Goal: Information Seeking & Learning: Learn about a topic

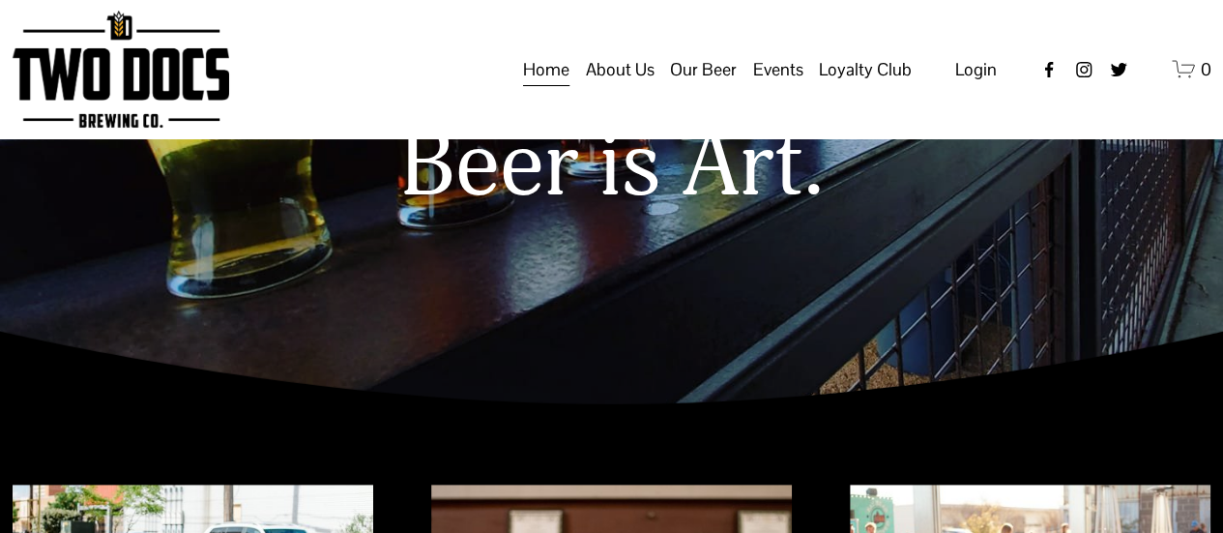
scroll to position [222, 0]
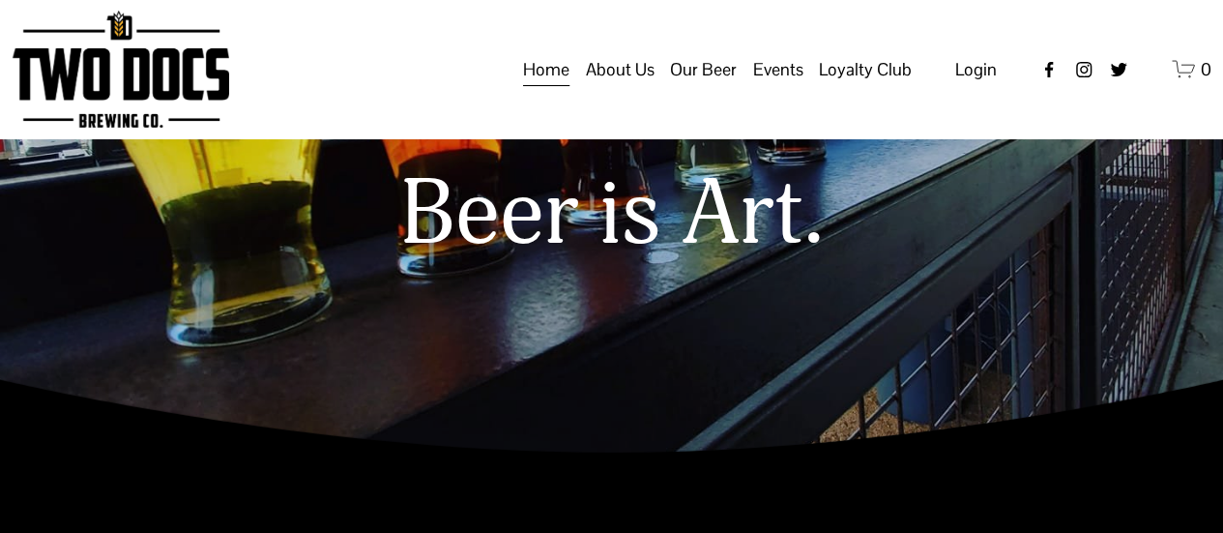
click at [707, 86] on span "Our Beer" at bounding box center [703, 69] width 67 height 33
click at [0, 0] on span "Taproom Menu" at bounding box center [0, 0] width 0 height 0
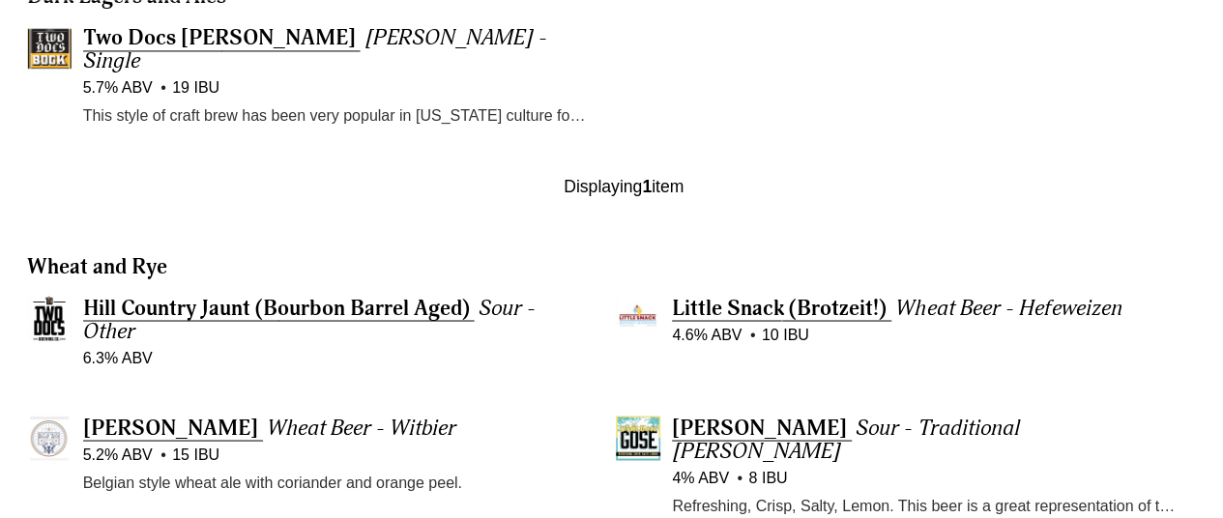
scroll to position [1593, 0]
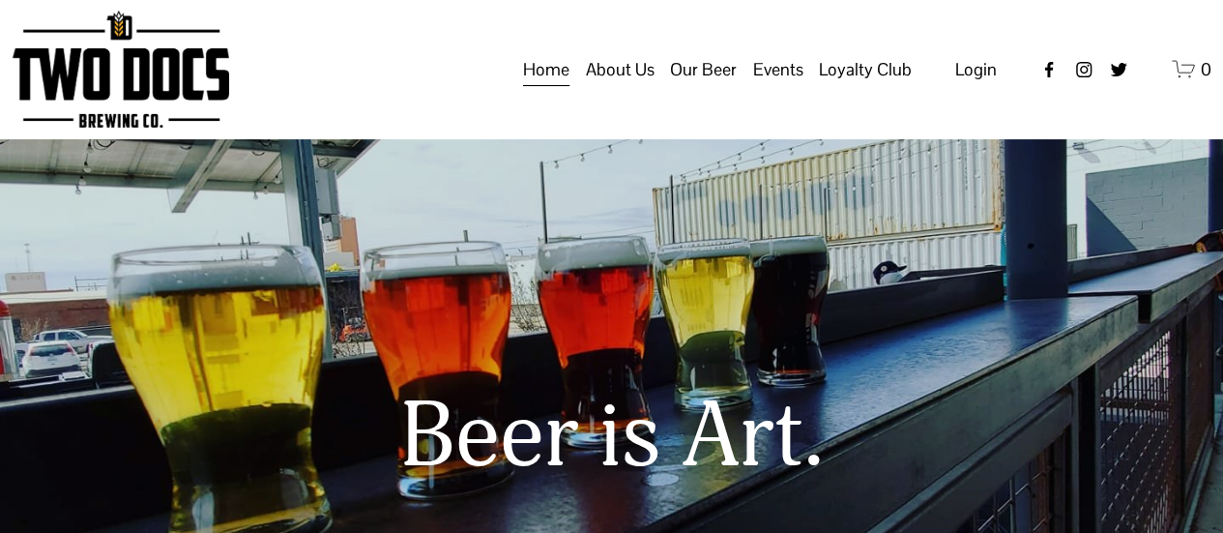
click at [0, 0] on span "Loyalty Club" at bounding box center [0, 0] width 0 height 0
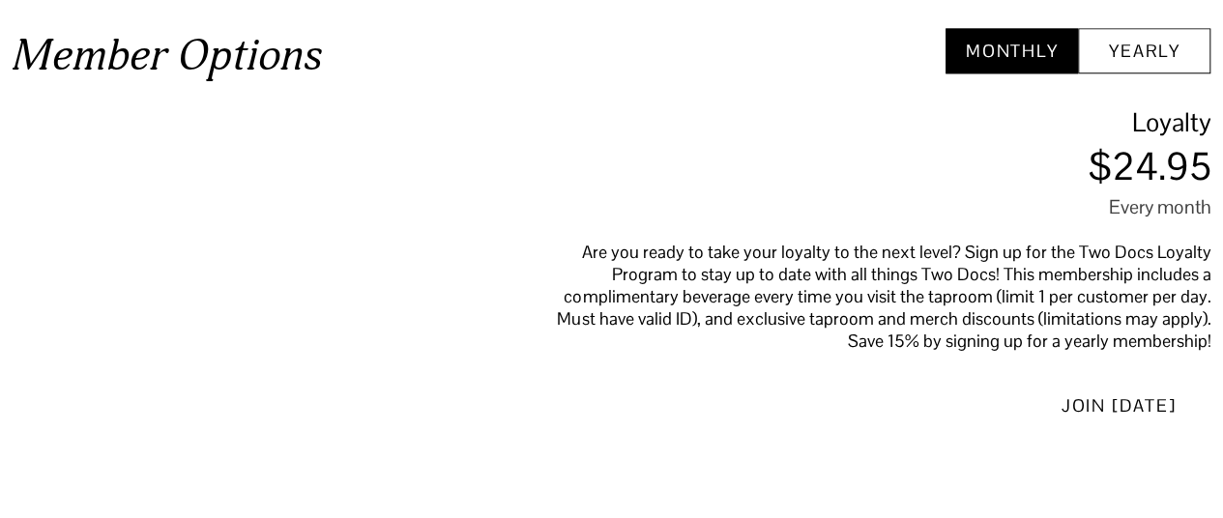
scroll to position [882, 0]
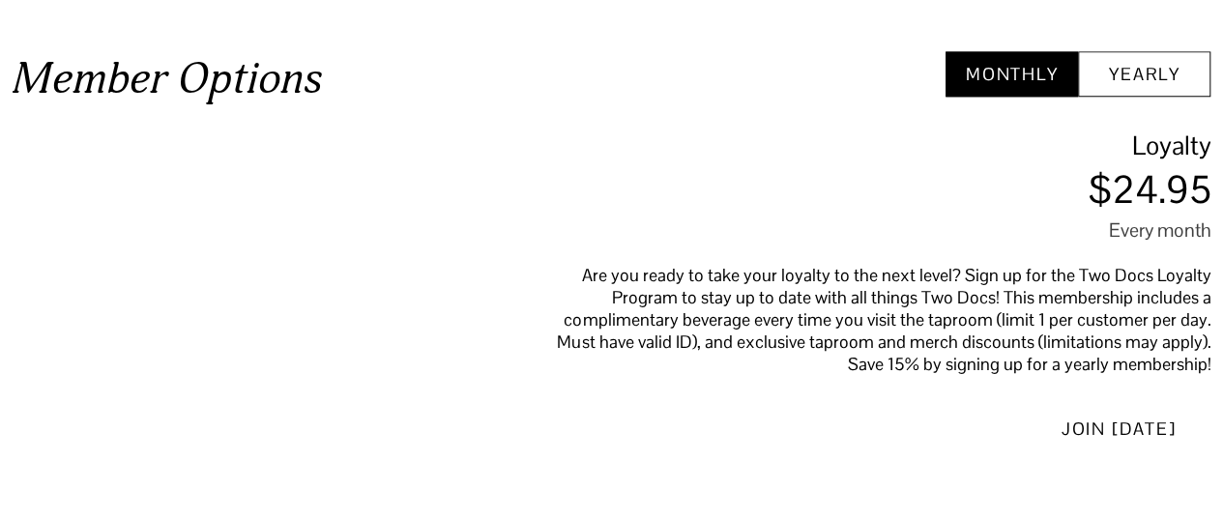
click at [1171, 67] on button "Yearly" at bounding box center [1144, 73] width 132 height 45
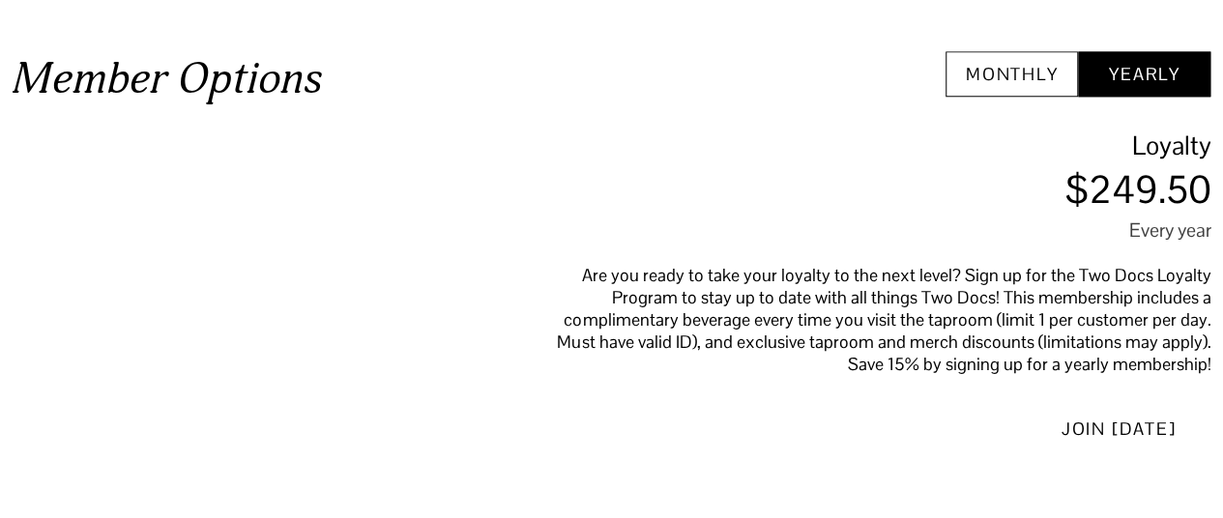
click at [1006, 79] on button "Monthly" at bounding box center [1011, 73] width 132 height 45
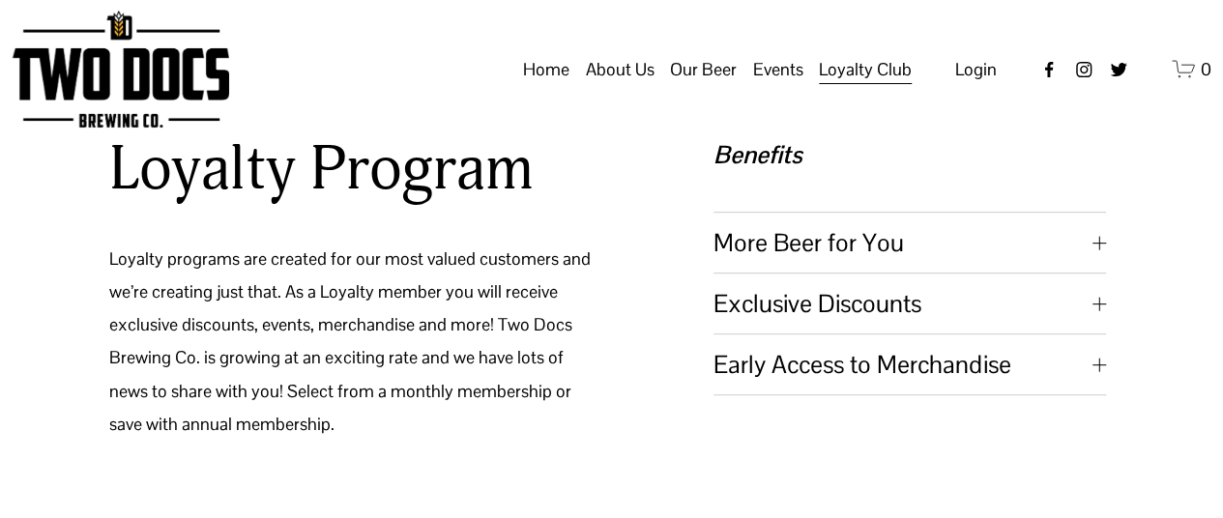
scroll to position [87, 4]
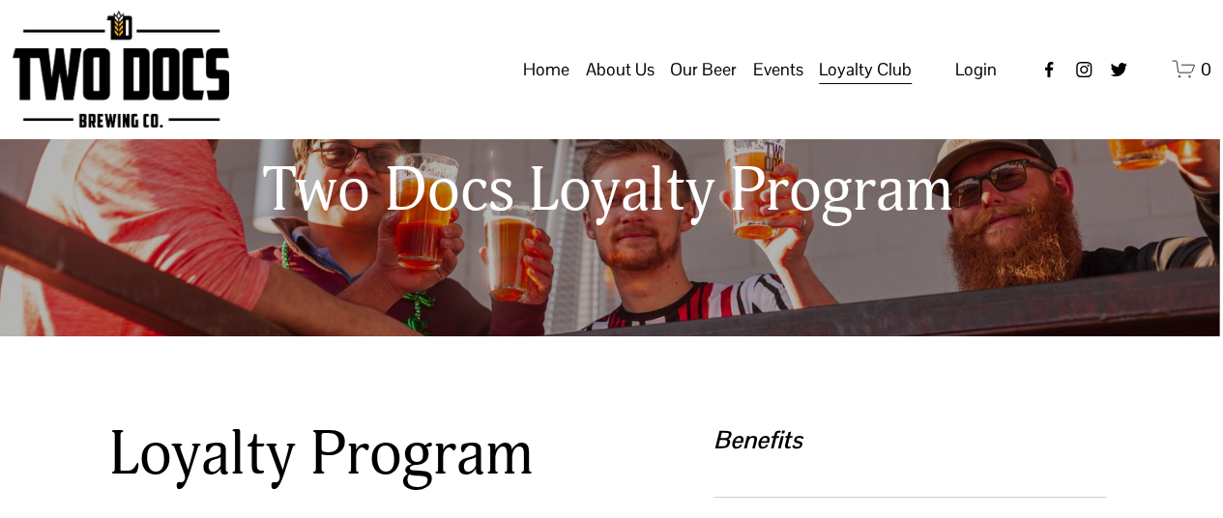
click at [0, 0] on span "Calendar" at bounding box center [0, 0] width 0 height 0
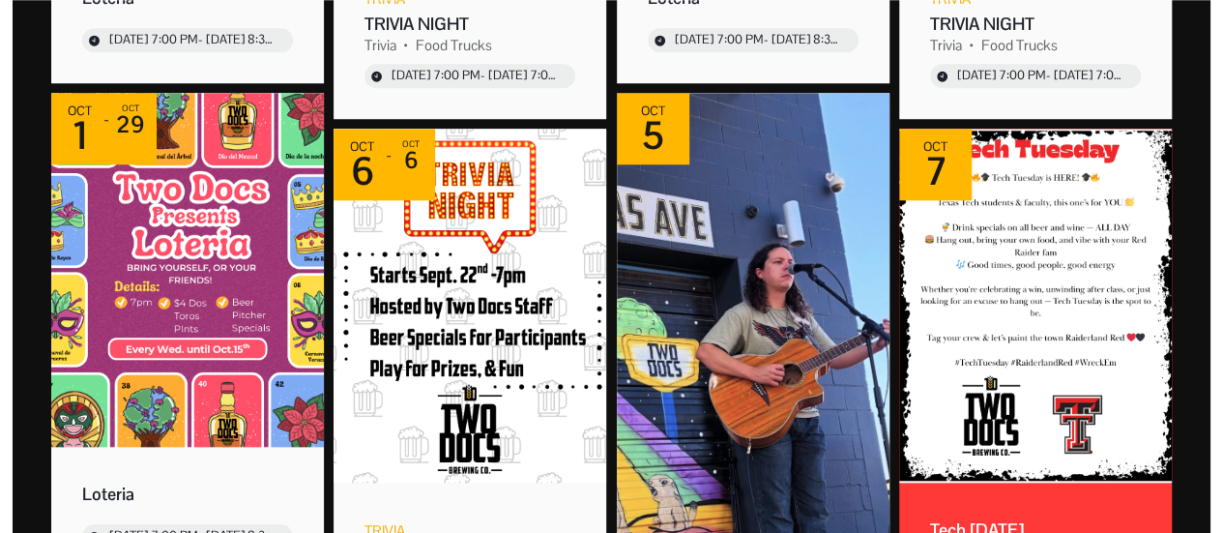
scroll to position [810, 0]
